Goal: Check status

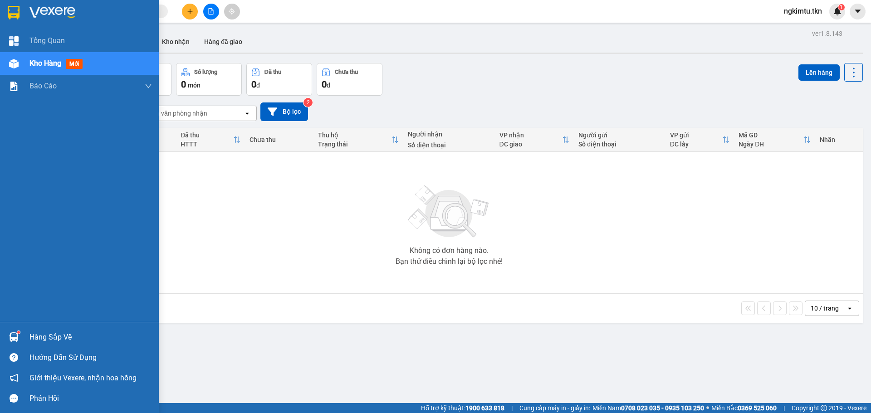
click at [38, 335] on div "Hàng sắp về" at bounding box center [90, 338] width 122 height 14
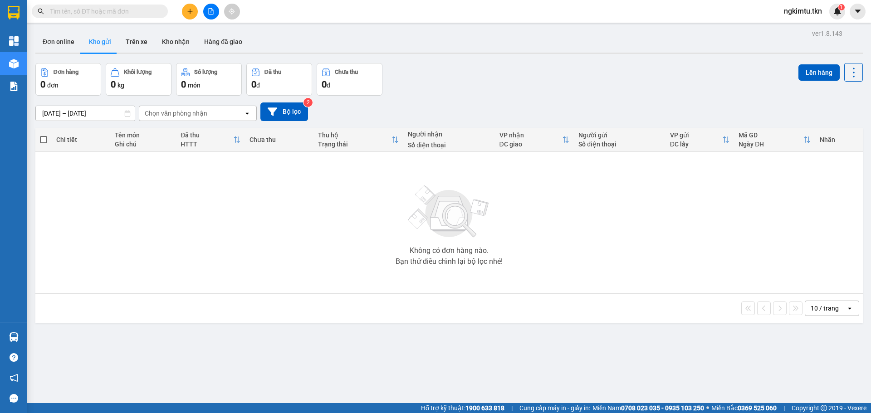
click at [293, 228] on section "Kết quả tìm kiếm ( 0 ) Bộ lọc No Data ngkimtu.tkn 1 Tổng Quan Kho hàng mới Báo …" at bounding box center [435, 206] width 871 height 413
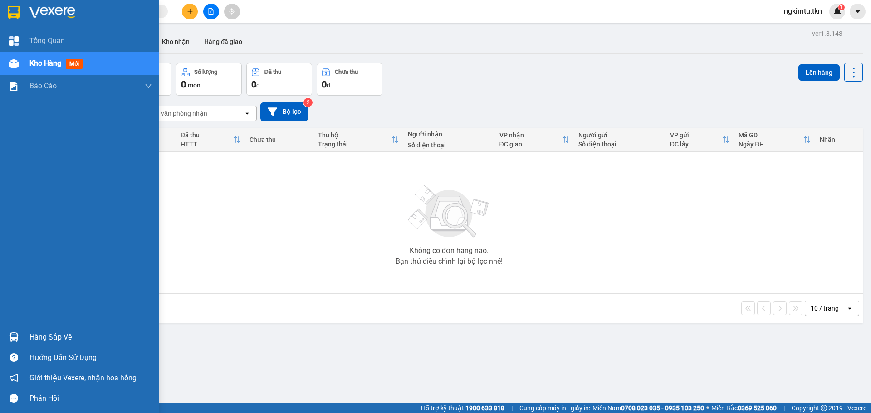
click at [21, 344] on div at bounding box center [14, 337] width 16 height 16
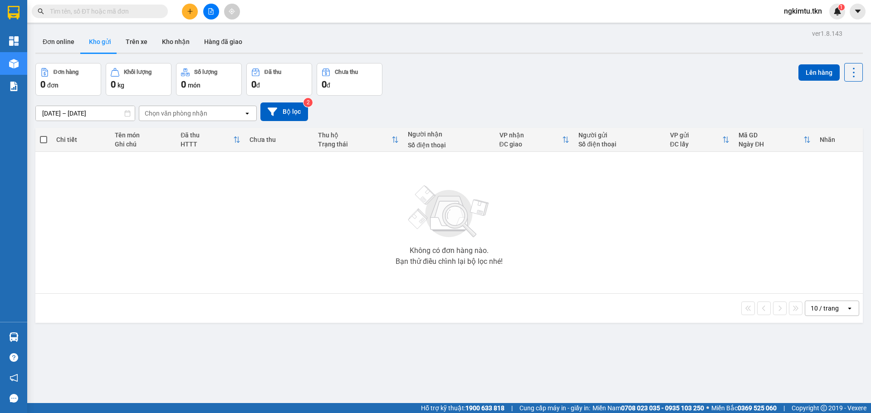
drag, startPoint x: 363, startPoint y: 221, endPoint x: 362, endPoint y: 211, distance: 10.5
click at [363, 221] on section "Kết quả tìm kiếm ( 0 ) Bộ lọc No Data ngkimtu.tkn 1 Tổng Quan Kho hàng mới Báo …" at bounding box center [435, 206] width 871 height 413
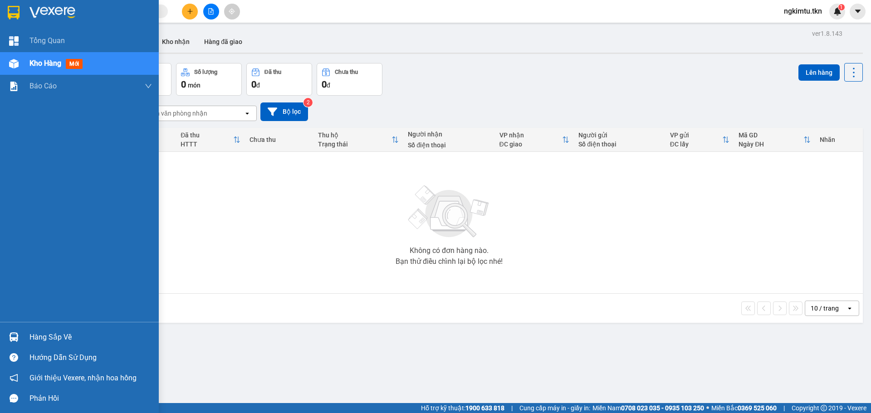
click at [53, 331] on div "Hàng sắp về" at bounding box center [90, 338] width 122 height 14
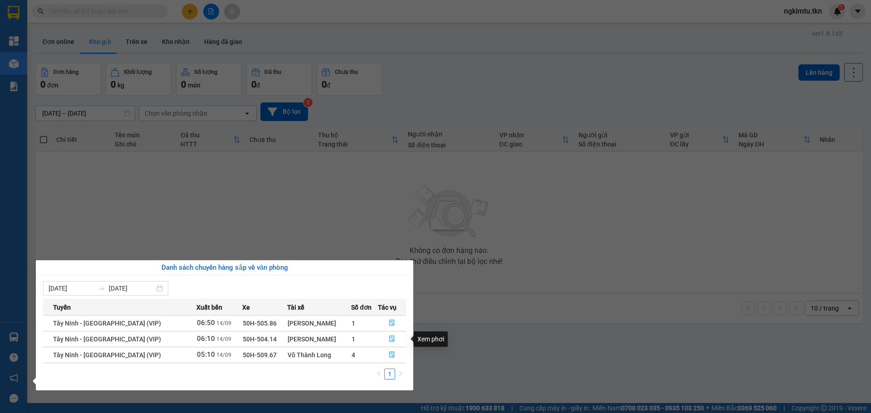
click at [389, 331] on td at bounding box center [392, 339] width 28 height 16
click at [393, 315] on td at bounding box center [392, 323] width 28 height 16
click at [391, 321] on icon "file-done" at bounding box center [391, 323] width 5 height 6
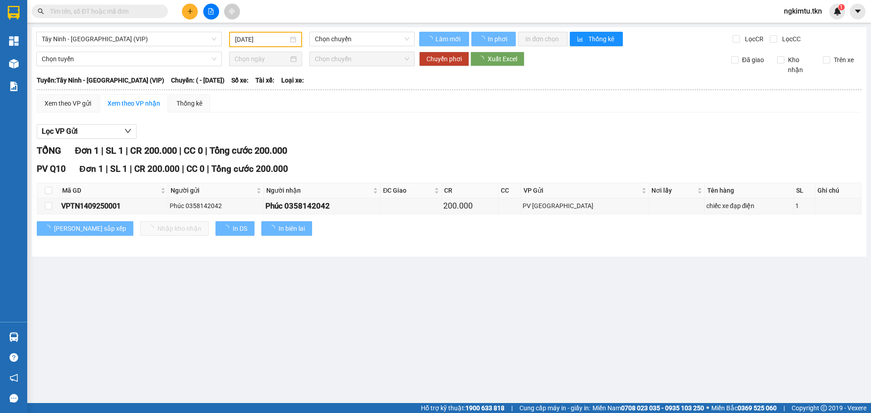
type input "[DATE]"
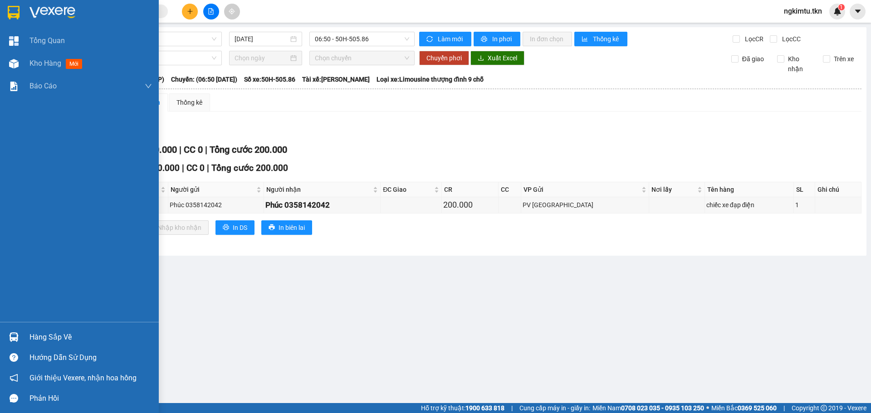
click at [50, 340] on div "Hàng sắp về" at bounding box center [90, 338] width 122 height 14
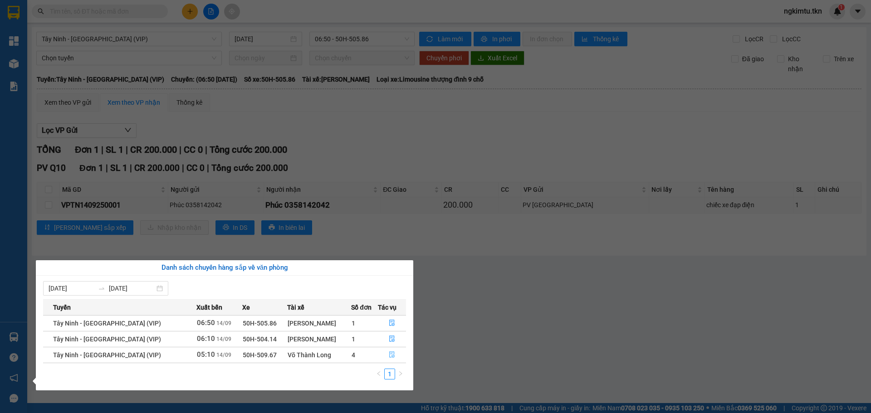
click at [391, 358] on span "file-done" at bounding box center [392, 354] width 6 height 7
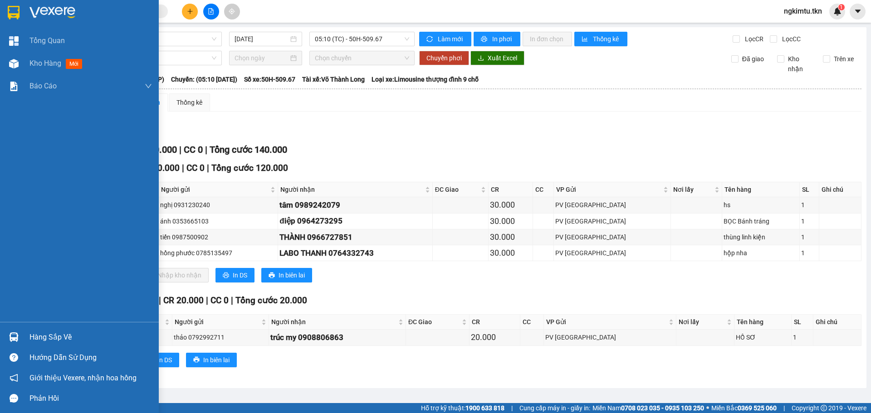
click at [58, 326] on div "Hàng sắp về Hướng dẫn sử dụng Giới thiệu Vexere, nhận hoa hồng Phản hồi" at bounding box center [79, 365] width 159 height 87
click at [68, 330] on div "Hàng sắp về" at bounding box center [79, 337] width 159 height 20
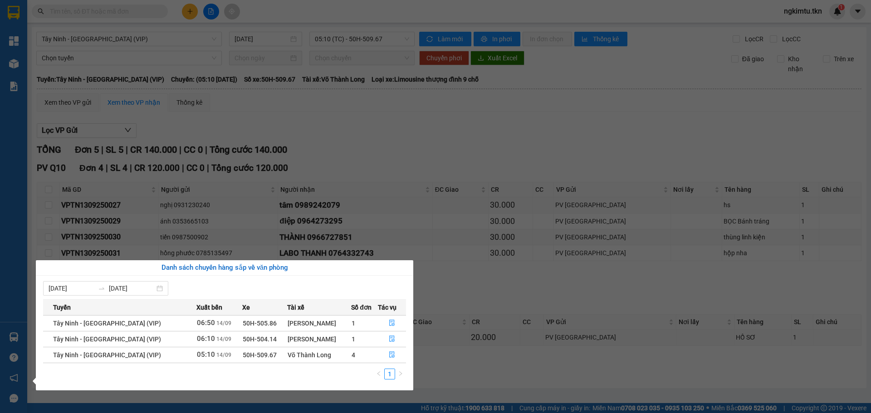
click at [467, 198] on section "Kết quả tìm kiếm ( 0 ) Bộ lọc No Data ngkimtu.tkn 1 Tổng Quan Kho hàng mới Báo …" at bounding box center [435, 206] width 871 height 413
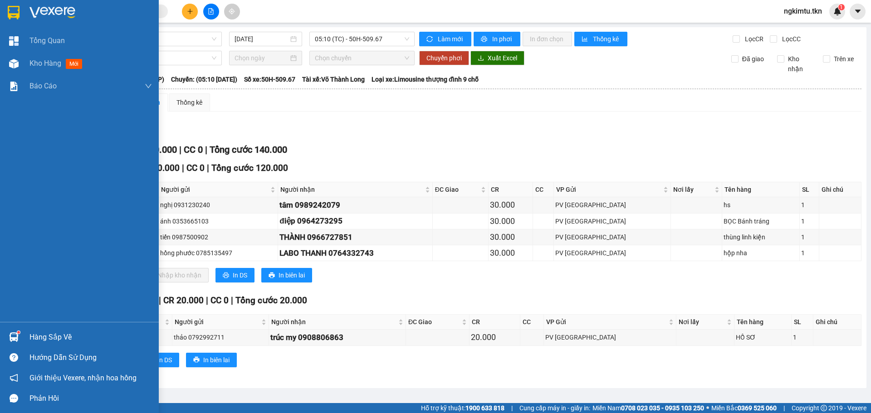
click at [25, 332] on div "Hàng sắp về" at bounding box center [79, 337] width 159 height 20
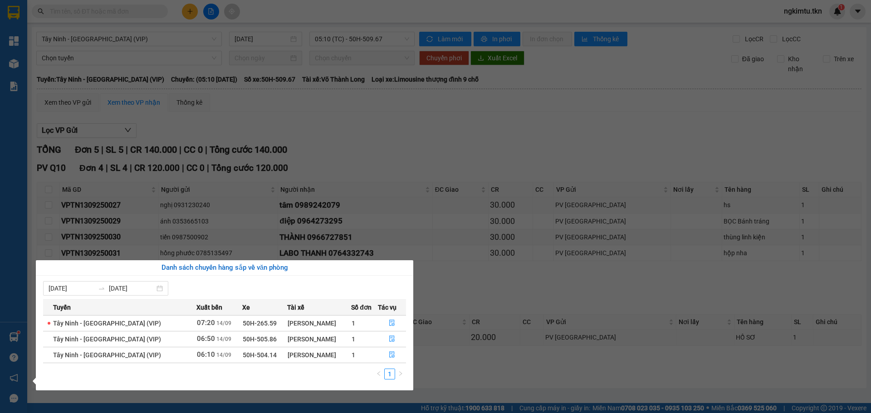
click at [526, 141] on section "Kết quả tìm kiếm ( 0 ) Bộ lọc No Data ngkimtu.tkn 1 Tổng Quan Kho hàng mới Báo …" at bounding box center [435, 206] width 871 height 413
